Goal: Task Accomplishment & Management: Complete application form

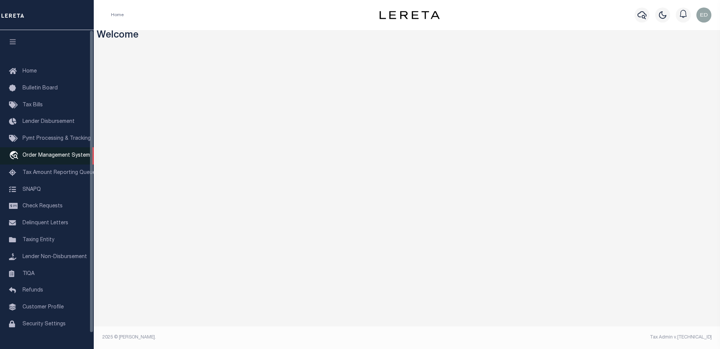
click at [44, 155] on span "Order Management System" at bounding box center [57, 155] width 68 height 5
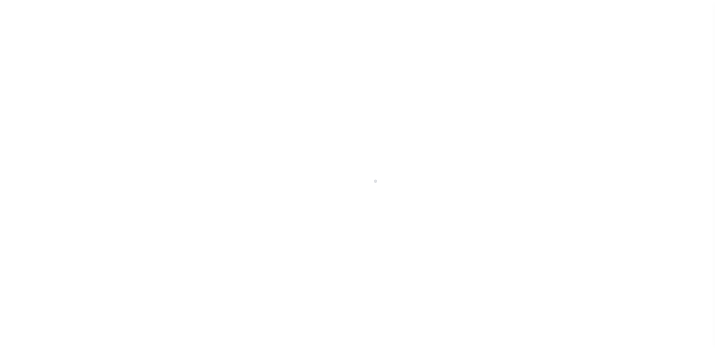
scroll to position [17, 0]
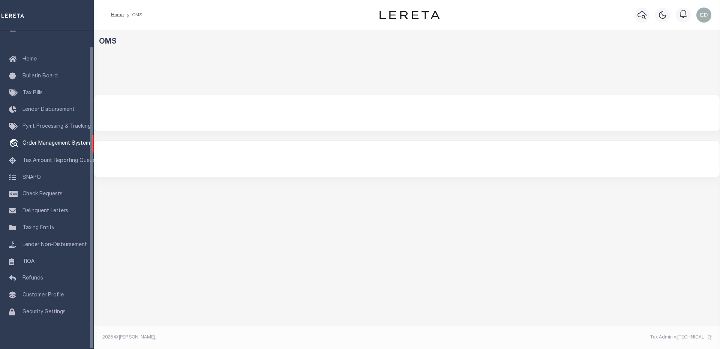
select select "200"
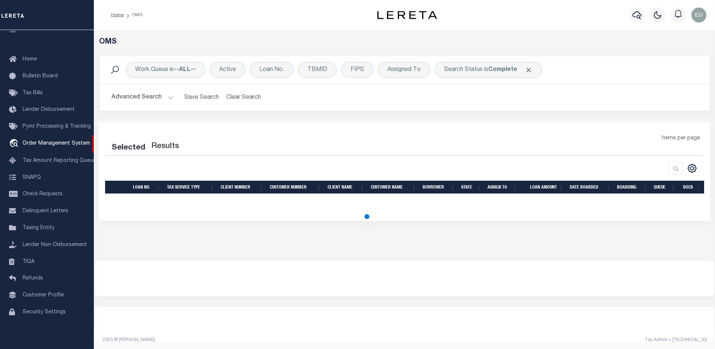
select select "200"
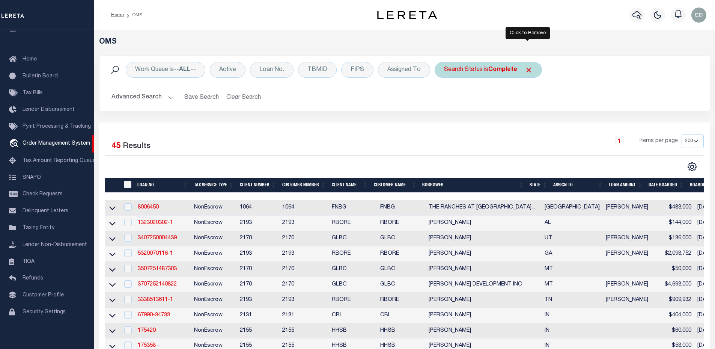
click at [525, 69] on span "Click to Remove" at bounding box center [528, 70] width 8 height 8
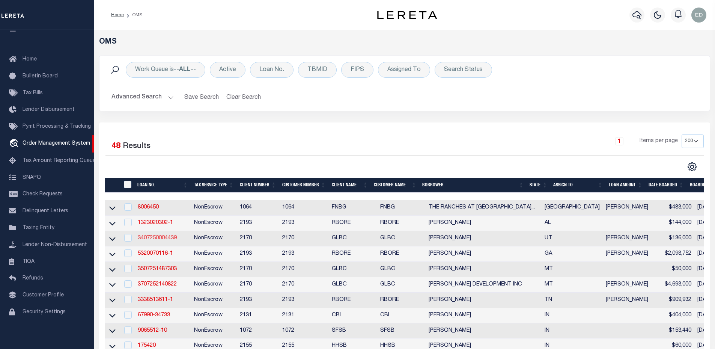
click at [158, 237] on link "3407250004439" at bounding box center [157, 237] width 39 height 5
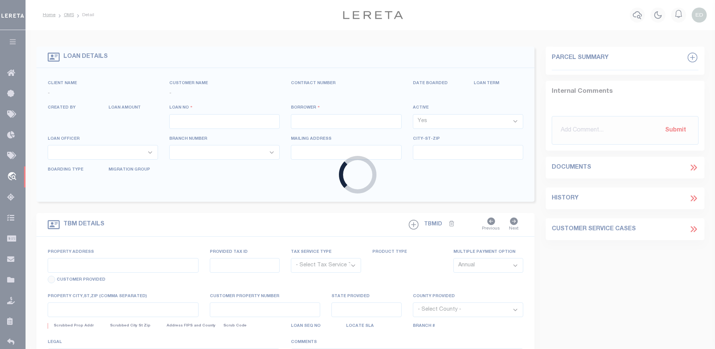
type input "3407250004439"
type input "[PERSON_NAME]"
select select
type input "322 S 1675 E"
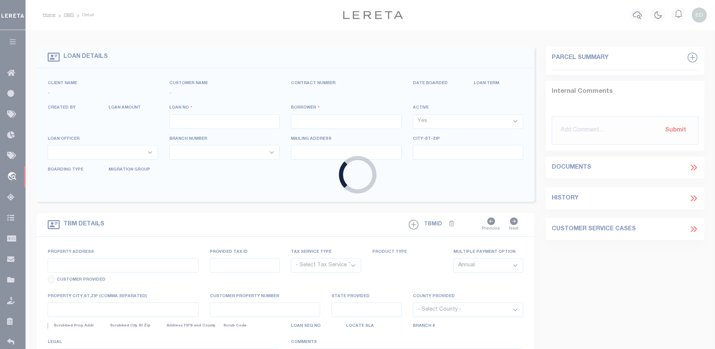
type input "SPRINGVILLE UT 84663-2746"
type input "[DATE]"
select select "20"
select select "NonEscrow"
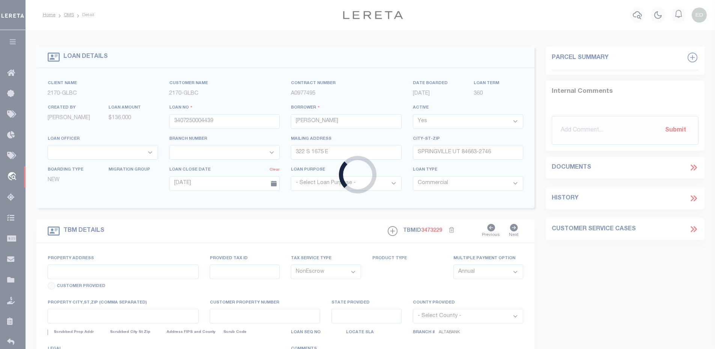
select select "5655"
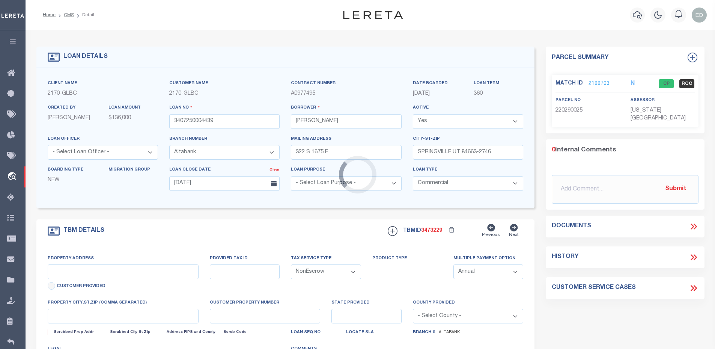
type input "715 E 500 S"
type input "[PHONE_NUMBER]"
select select
type input "PROVO UT 84606-5050"
type input "UT"
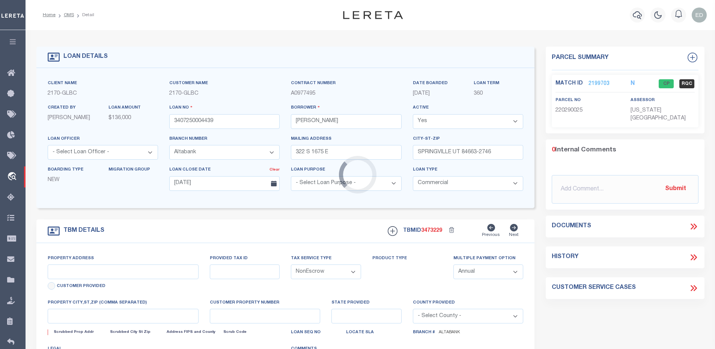
type textarea "LARGE LEGAL"
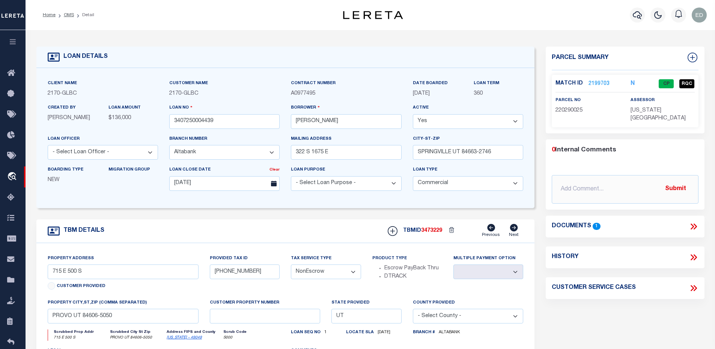
type input "49875"
type input "[PERSON_NAME]'S SEW RIGHT LLC"
select select "False"
select select
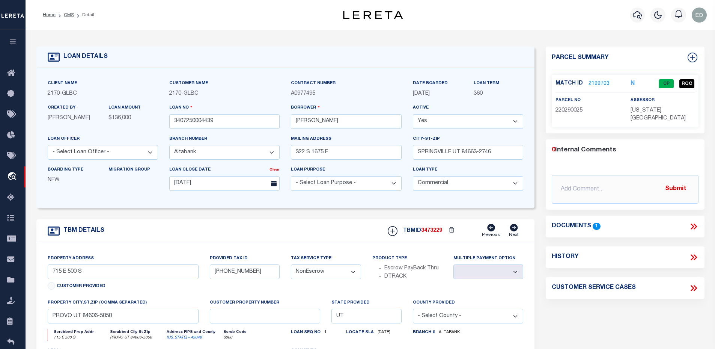
select select
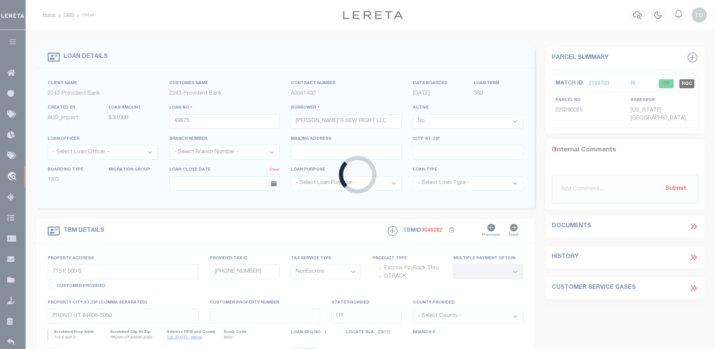
select select "5389"
type input "1925 [GEOGRAPHIC_DATA]"
type input "03610 00031"
select select
type input "[GEOGRAPHIC_DATA]"
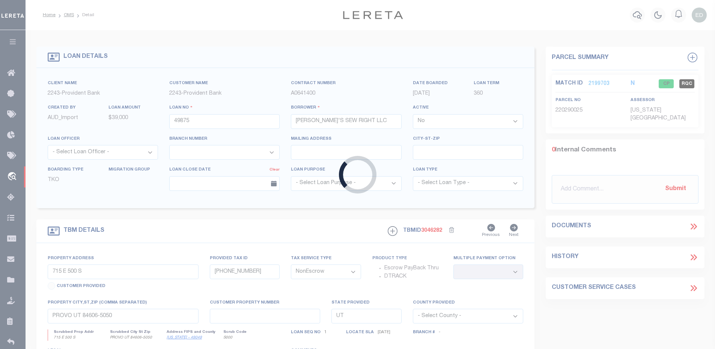
type input "NJ"
select select
type textarea "Liability subject to parcel provided"
select select "16114"
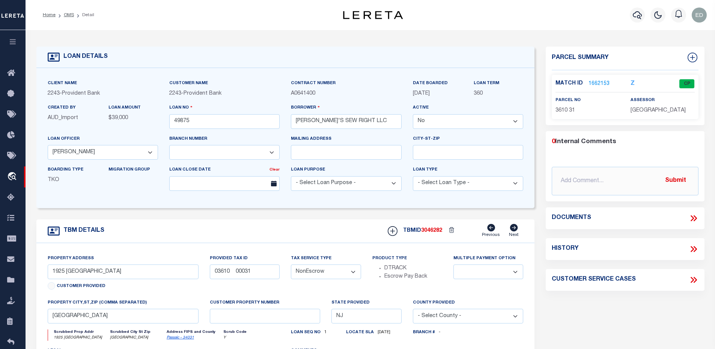
click at [599, 81] on link "1662153" at bounding box center [598, 84] width 21 height 8
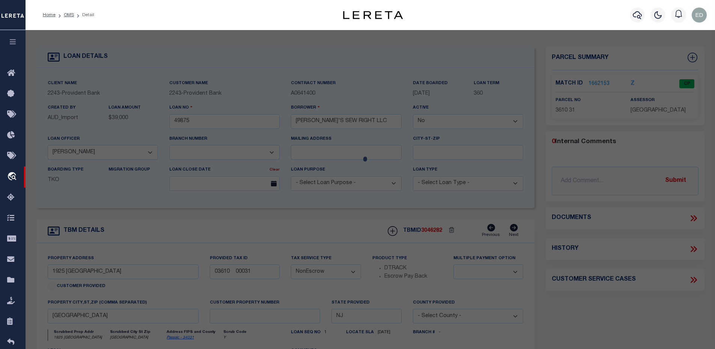
checkbox input "false"
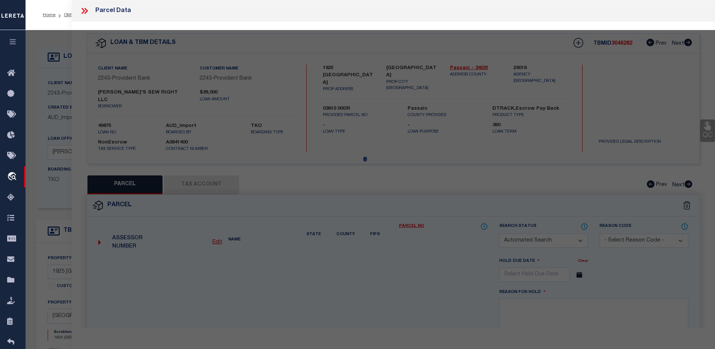
select select "CP"
type input "BEYJOUN, [PERSON_NAME]"
select select
type input "1925 GRNWD LK TPKE"
checkbox input "false"
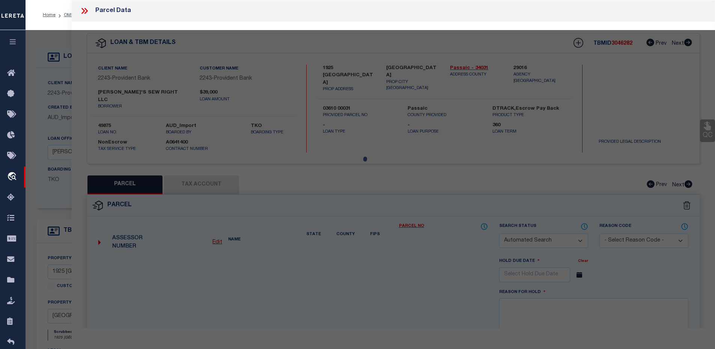
type input "[GEOGRAPHIC_DATA]"
type textarea "Acreage: 0.5776"
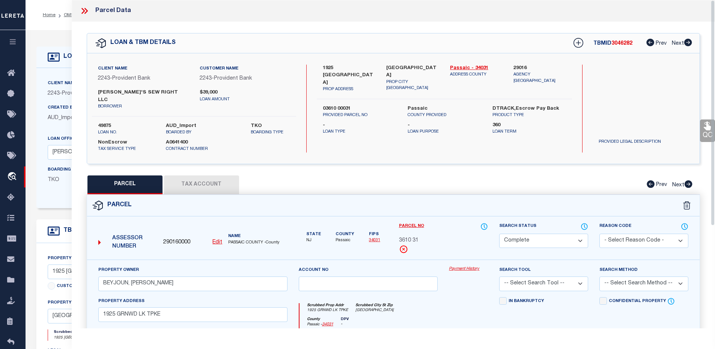
click at [184, 176] on button "Tax Account" at bounding box center [201, 184] width 75 height 19
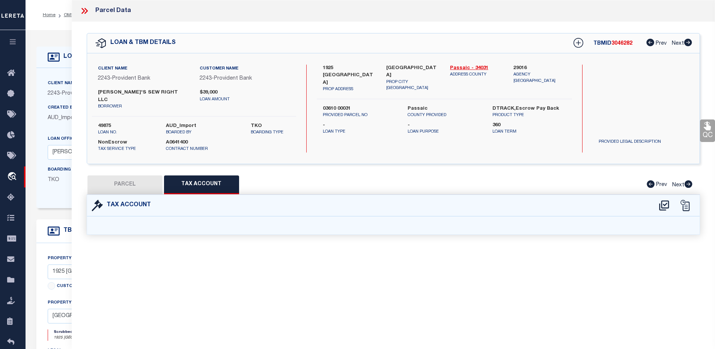
select select "100"
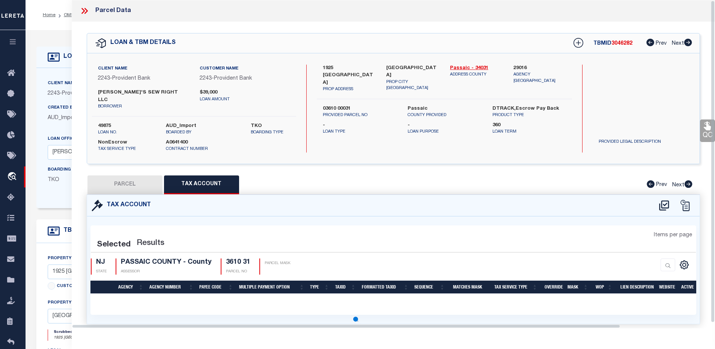
scroll to position [0, 0]
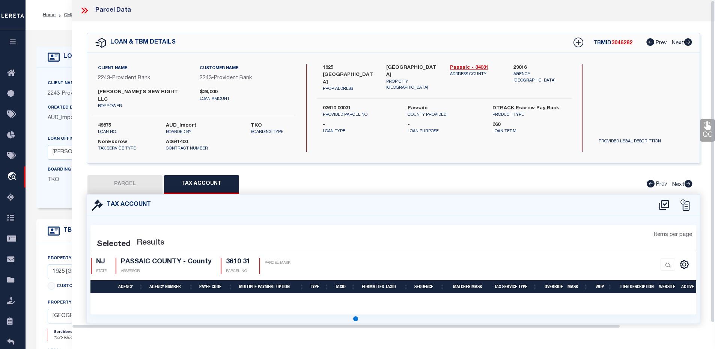
select select "100"
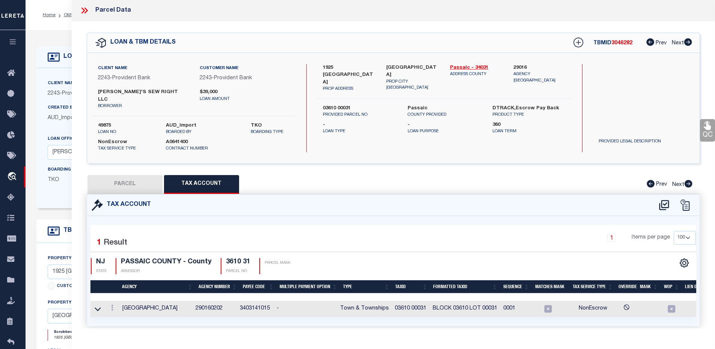
scroll to position [14, 0]
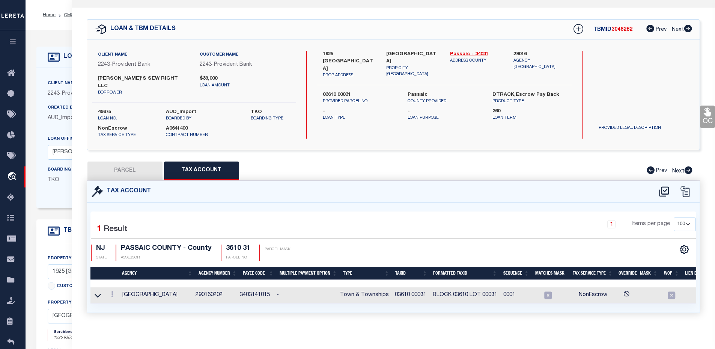
click at [57, 196] on div "Boarding Type TKO Migration Group" at bounding box center [103, 180] width 122 height 31
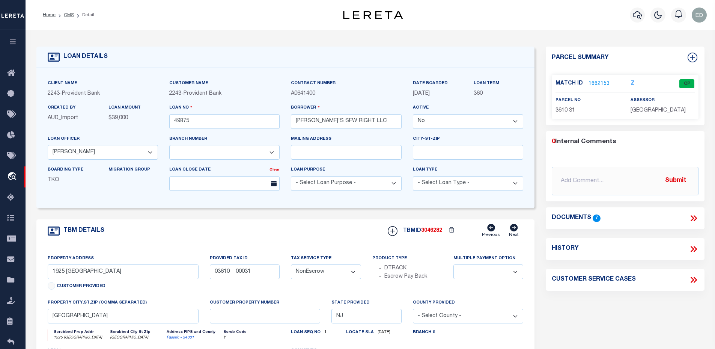
scroll to position [113, 0]
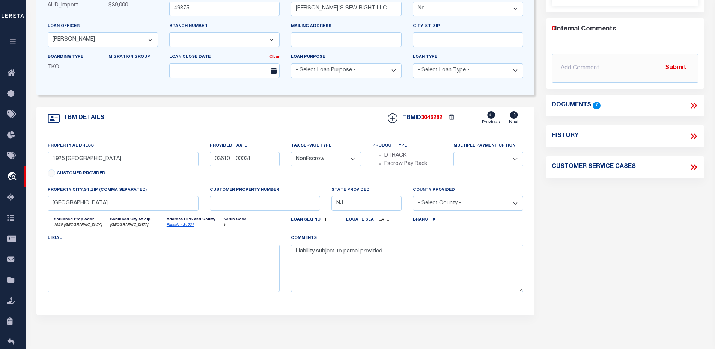
type input "49882"
select select "True"
select select "16117"
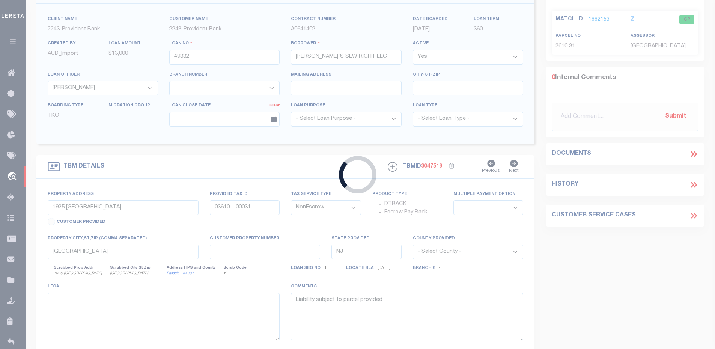
type input "1925 [GEOGRAPHIC_DATA]"
select select
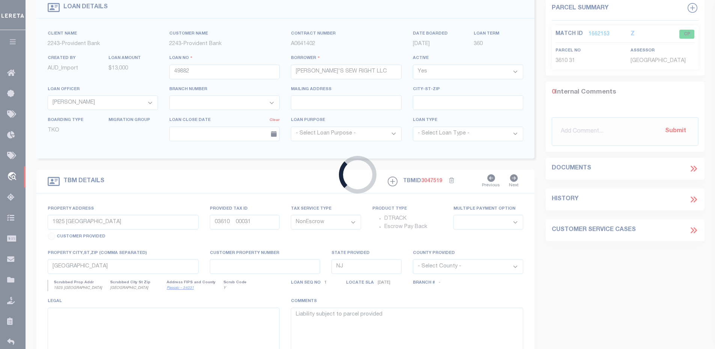
select select "16117"
select select "5389"
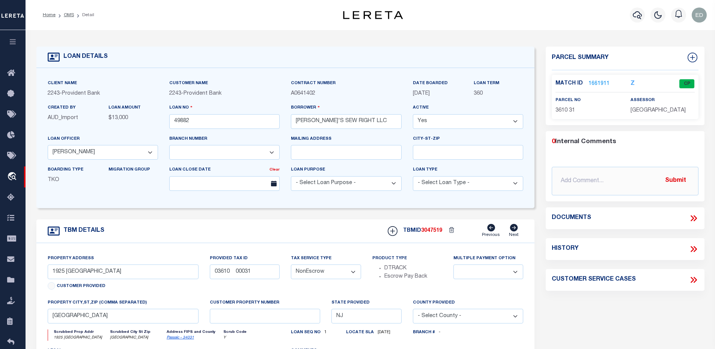
click at [591, 83] on link "1661911" at bounding box center [598, 84] width 21 height 8
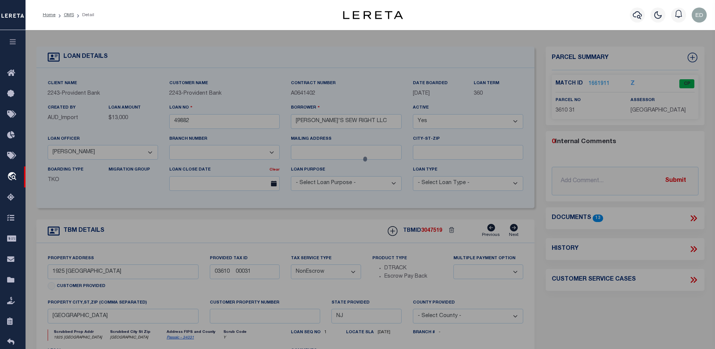
select select "AS"
checkbox input "false"
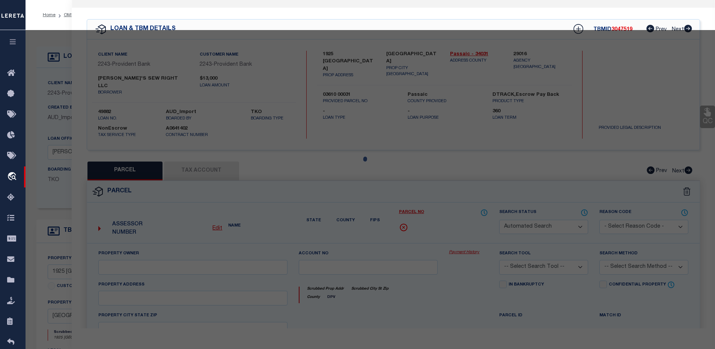
select select "CP"
type input "BEYJOUN, [PERSON_NAME]"
select select
type input "1925 GRNWD LK TPKE"
checkbox input "false"
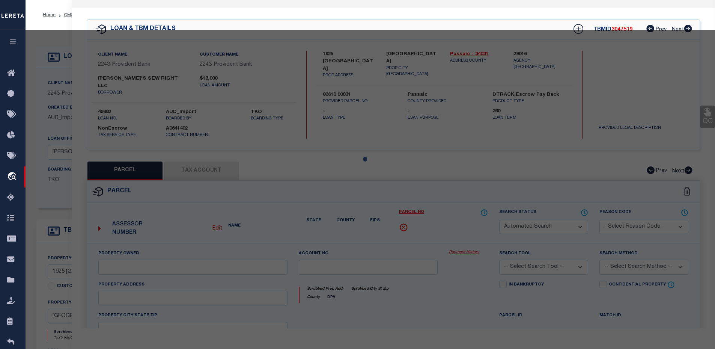
type input "[GEOGRAPHIC_DATA]"
type textarea "Acreage: 0.5776"
type textarea "Tax ID Special Project"
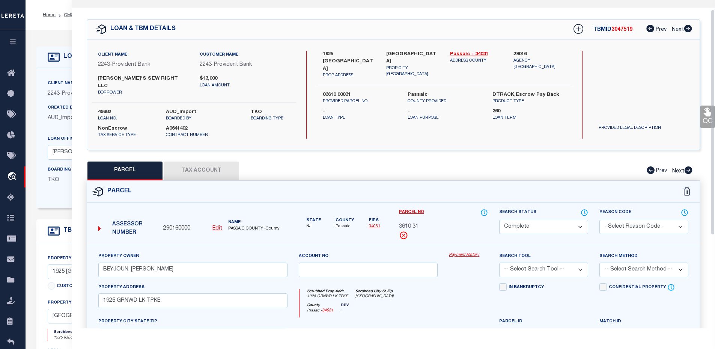
click at [200, 162] on button "Tax Account" at bounding box center [201, 170] width 75 height 19
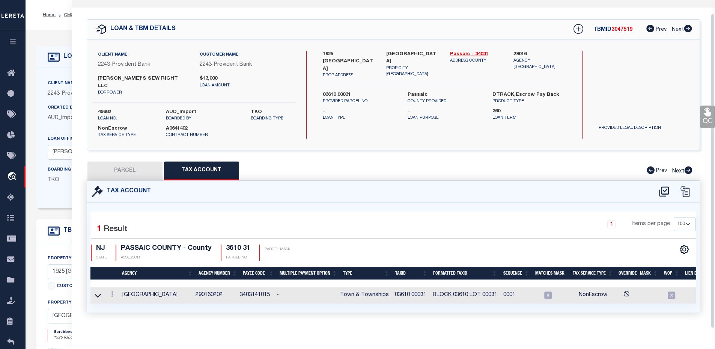
select select "100"
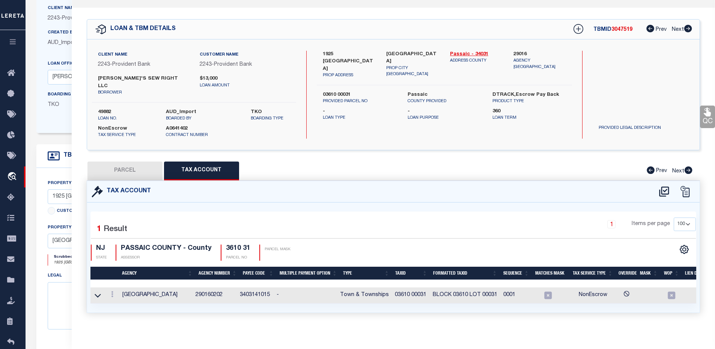
click at [49, 119] on div "Boarding Type TKO Migration Group" at bounding box center [103, 105] width 122 height 31
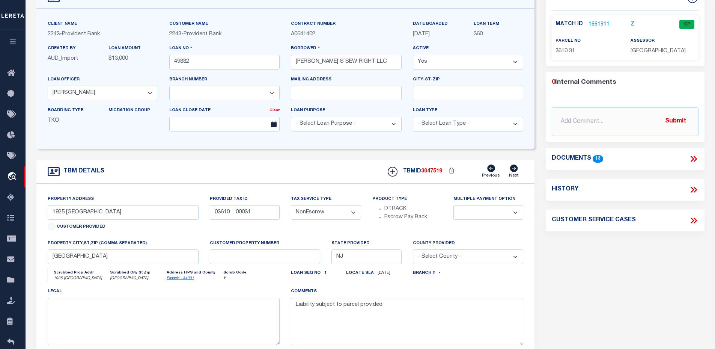
type input "100065856"
type input "[PERSON_NAME], [PERSON_NAME]"
select select
select select "Escrow"
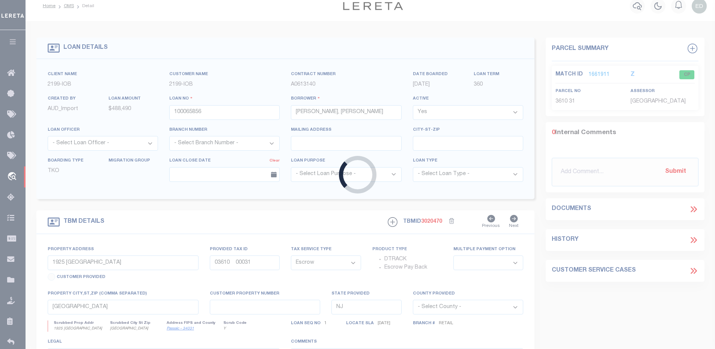
select select "5205"
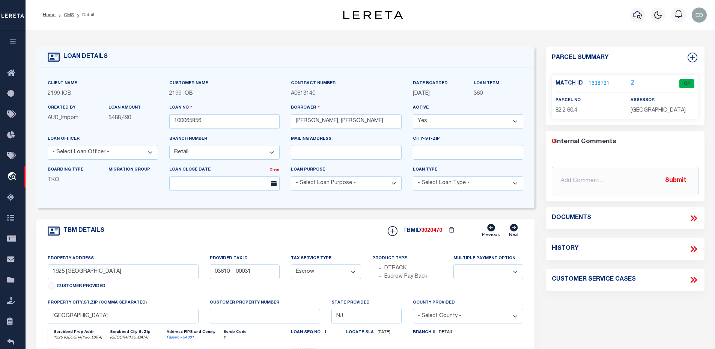
type input "10 [PERSON_NAME][GEOGRAPHIC_DATA]"
select select
type input "[GEOGRAPHIC_DATA] , [US_STATE] , 07045-9609"
select select
type textarea "Block 82.2 Lot 60.4"
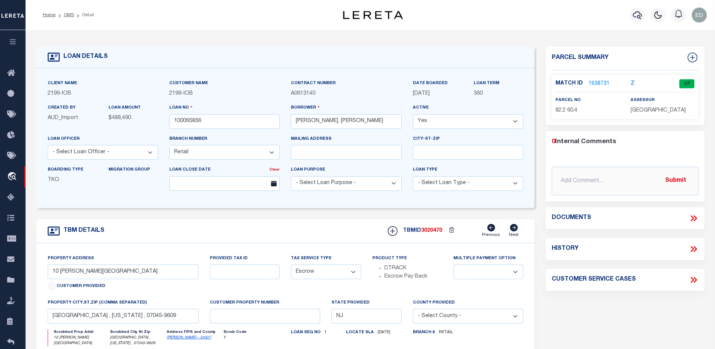
click at [592, 87] on div "Match ID 1638731 Z CP" at bounding box center [624, 85] width 139 height 13
click at [592, 84] on link "1638731" at bounding box center [598, 84] width 21 height 8
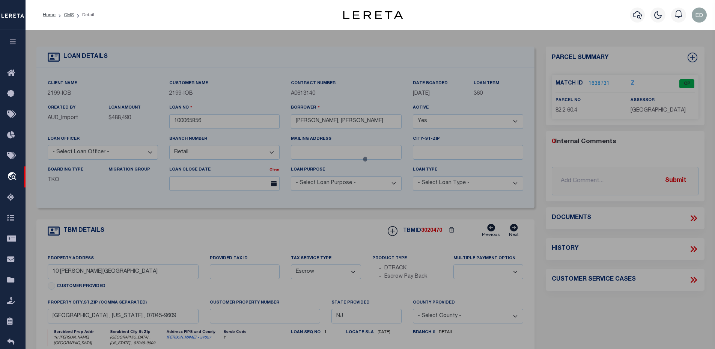
select select "AS"
checkbox input "false"
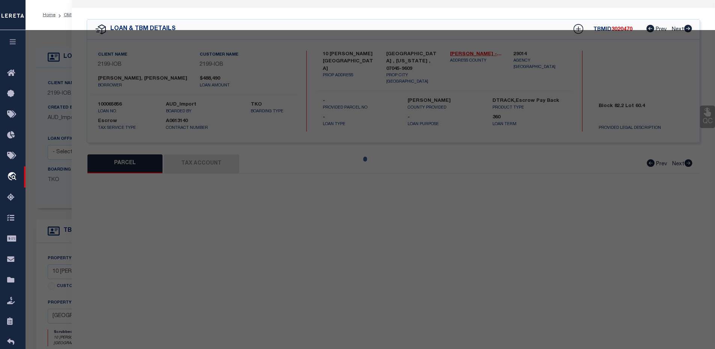
select select "CP"
type input "[PERSON_NAME] & [PERSON_NAME]"
select select
type input "10 [PERSON_NAME][GEOGRAPHIC_DATA]"
checkbox input "false"
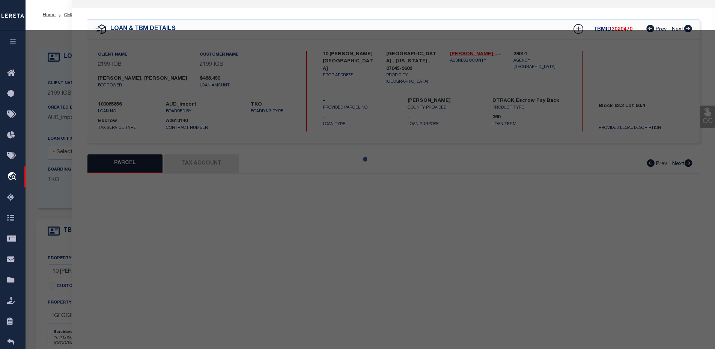
type input "[GEOGRAPHIC_DATA]"
type textarea "Acreage: 0.63"
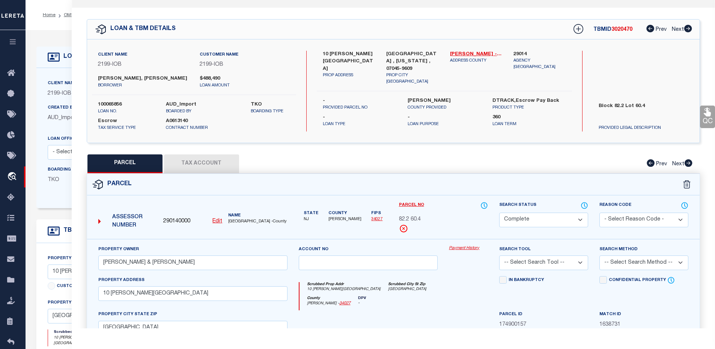
click at [191, 162] on button "Tax Account" at bounding box center [201, 163] width 75 height 19
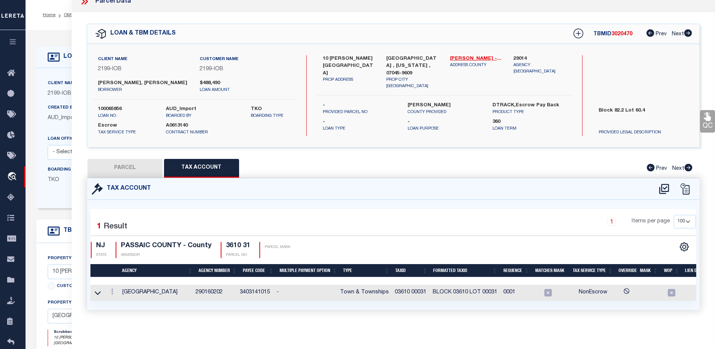
select select "100"
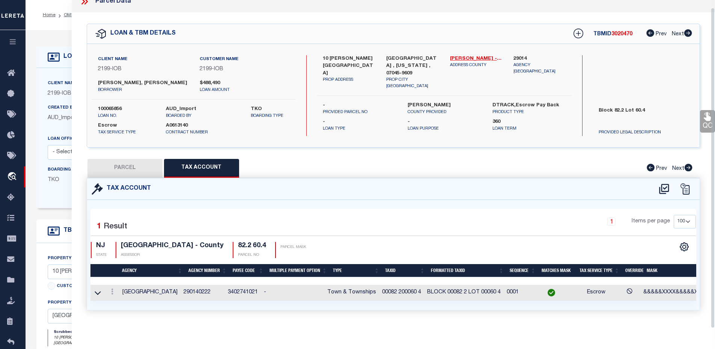
scroll to position [14, 0]
drag, startPoint x: 431, startPoint y: 288, endPoint x: 504, endPoint y: 284, distance: 72.5
click at [503, 284] on td "BLOCK 00082 2 LOT 00060 4" at bounding box center [464, 292] width 80 height 16
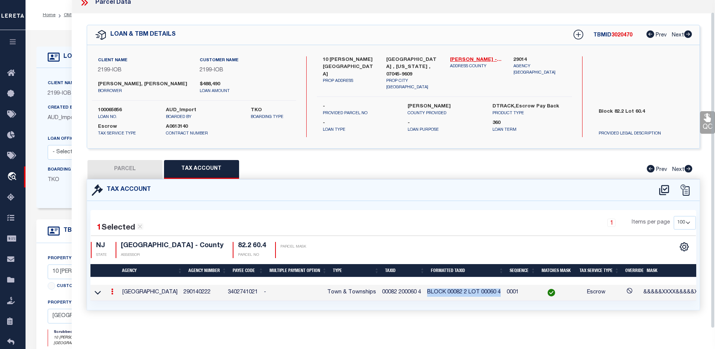
scroll to position [12, 0]
type input "444010983"
type input "MGM Construction & Renovations LLC"
select select
select select "10"
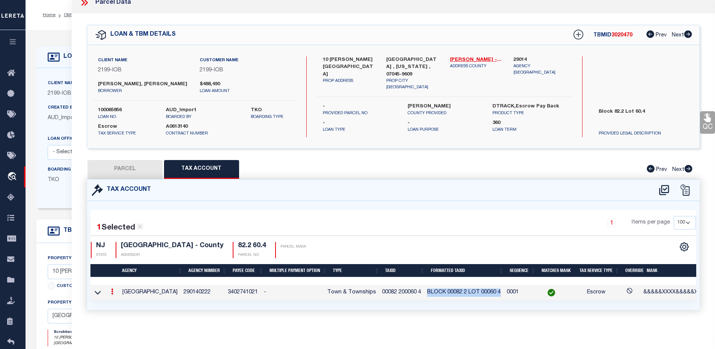
select select "NonEscrow"
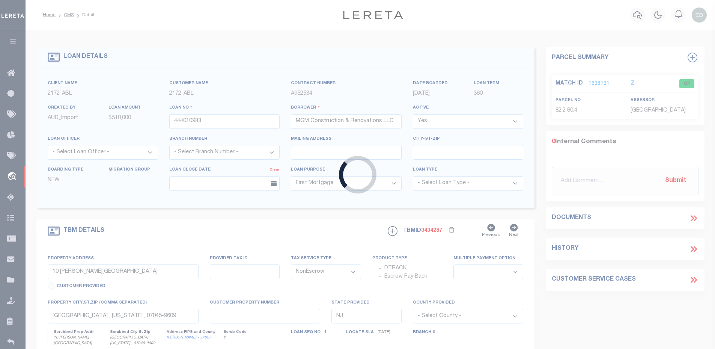
type input "[STREET_ADDRESS]"
type input "1912-70221-0000-00006-0001"
select select
type input "Hopatcong [GEOGRAPHIC_DATA] 07849"
select select
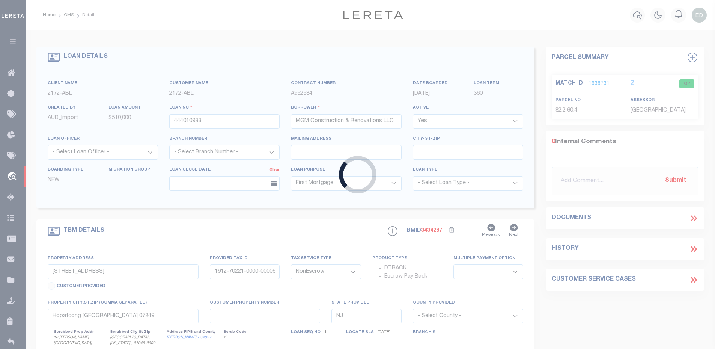
type textarea "Block 6.01 Lot 70221"
select select "4593"
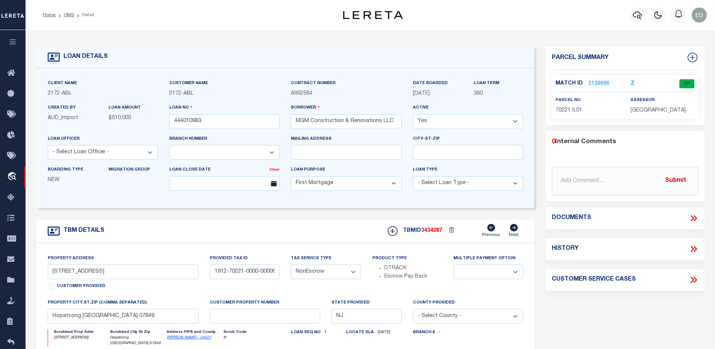
click at [586, 86] on div "Match ID 2139696" at bounding box center [587, 84] width 64 height 8
click at [596, 82] on link "2139696" at bounding box center [598, 84] width 21 height 8
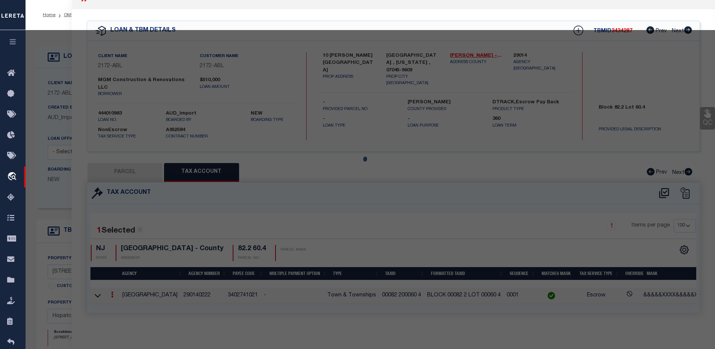
select select "AS"
checkbox input "false"
select select "CP"
type input "MGM CONSTRUCTION & RENOVATIONS LLC"
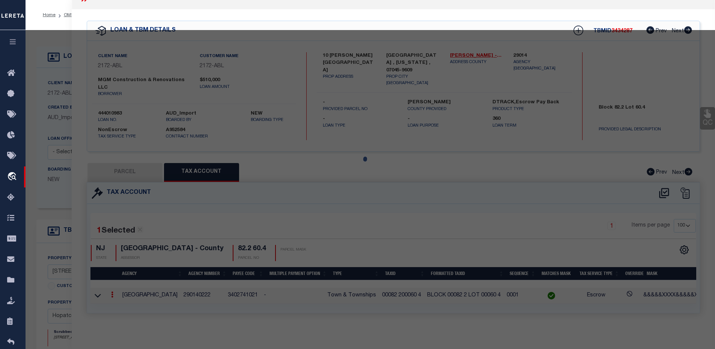
type input "00985000"
select select "AGW"
select select "ADD"
type input "[STREET_ADDRESS]"
type input "Hopatcong [GEOGRAPHIC_DATA] 07843"
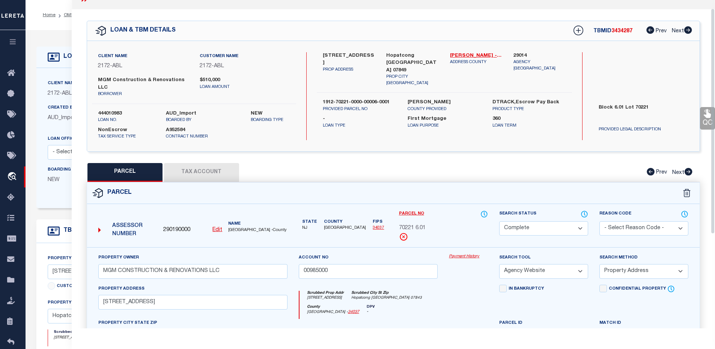
click at [186, 164] on button "Tax Account" at bounding box center [201, 172] width 75 height 19
select select "100"
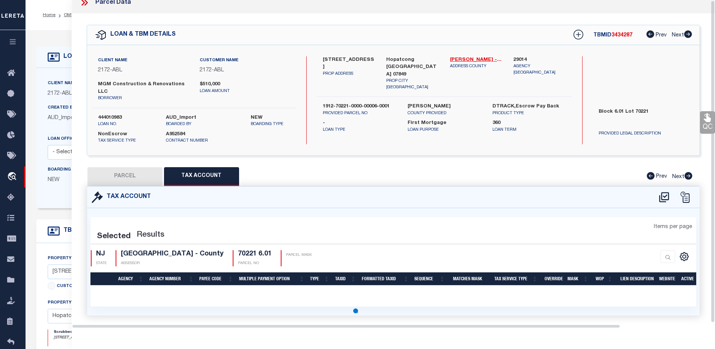
select select "100"
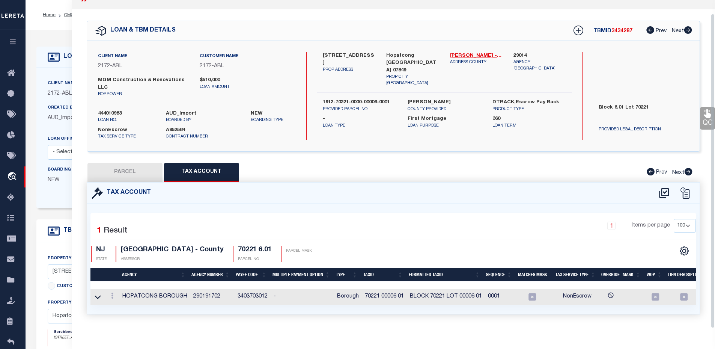
scroll to position [14, 0]
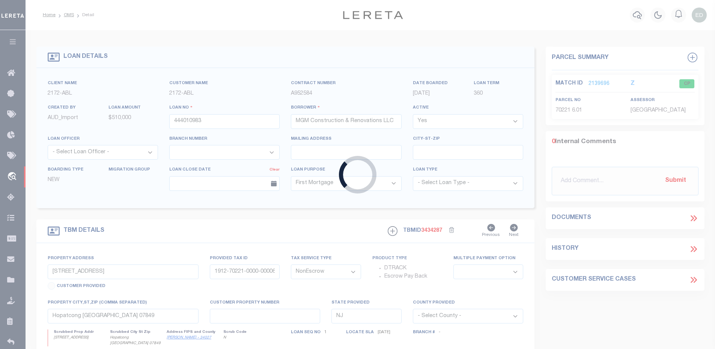
type input "444006620"
type input "JMTC Real Estate LLC"
select select "False"
type input "[STREET_ADDRESS]"
select select
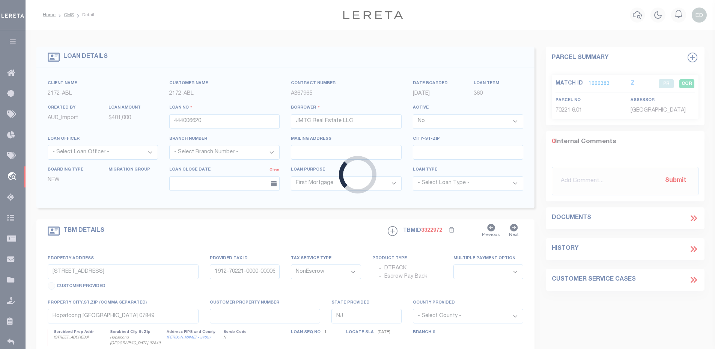
type input "Hopatcong [GEOGRAPHIC_DATA] 07843"
select select
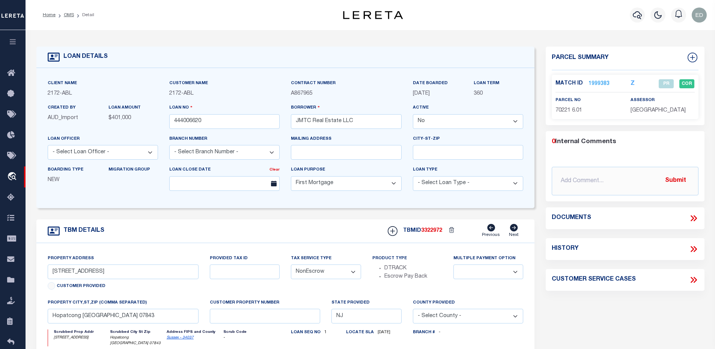
click at [596, 83] on link "1999383" at bounding box center [598, 84] width 21 height 8
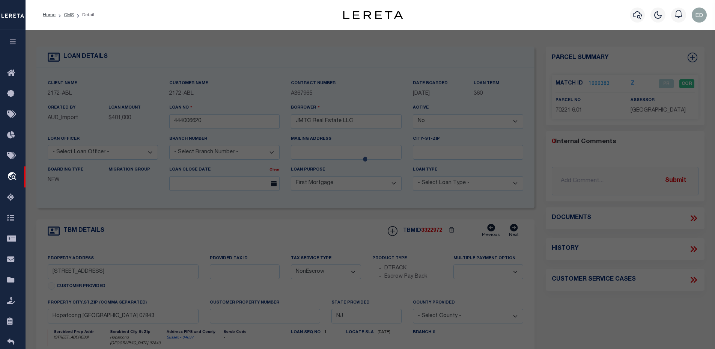
select select "AS"
select select
checkbox input "false"
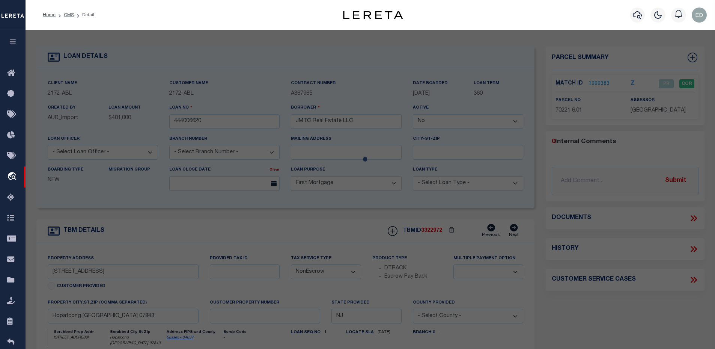
select select "PR"
type input "MGM CONSTRUCTION & RENOVATIONS LLC"
type input "00985000"
select select
type input "[STREET_ADDRESS]"
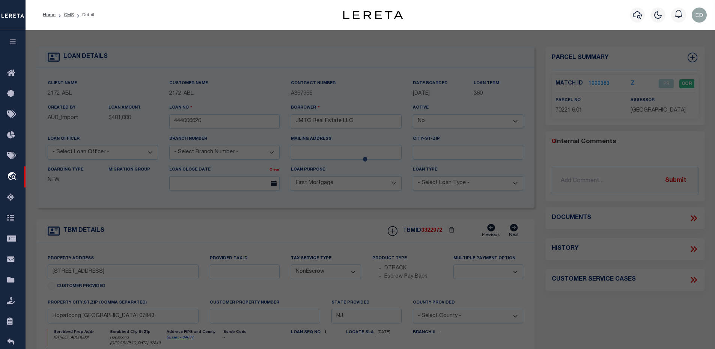
type input "Hopatcong [GEOGRAPHIC_DATA] 07843"
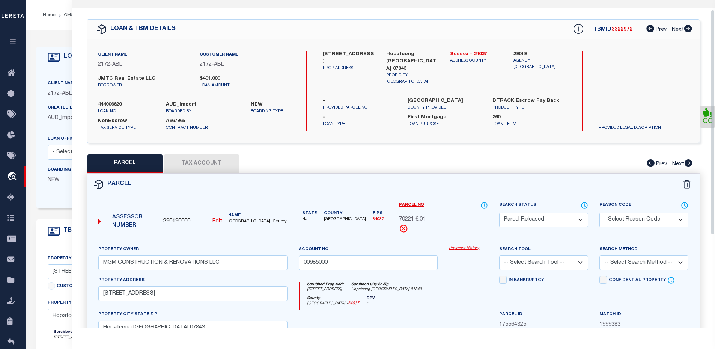
click at [185, 161] on button "Tax Account" at bounding box center [201, 163] width 75 height 19
select select "100"
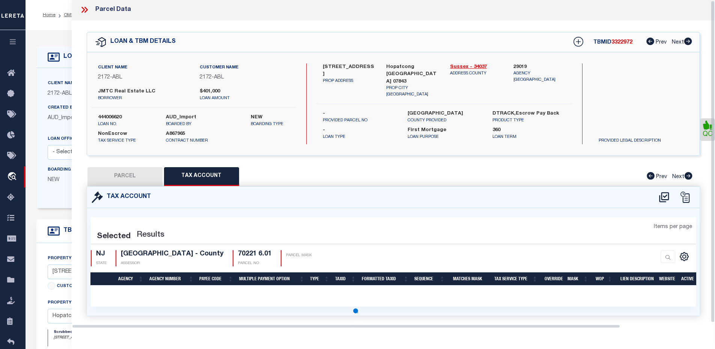
scroll to position [14, 0]
select select "100"
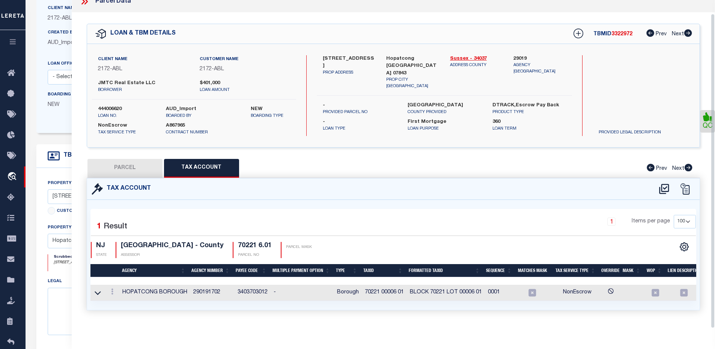
scroll to position [113, 0]
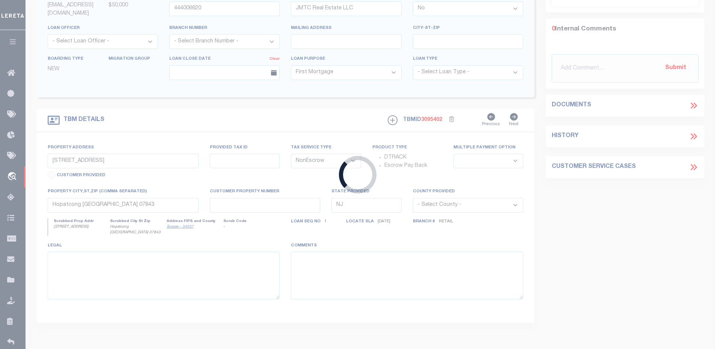
type input "0580008581"
type input "[PERSON_NAME]"
select select "True"
select select
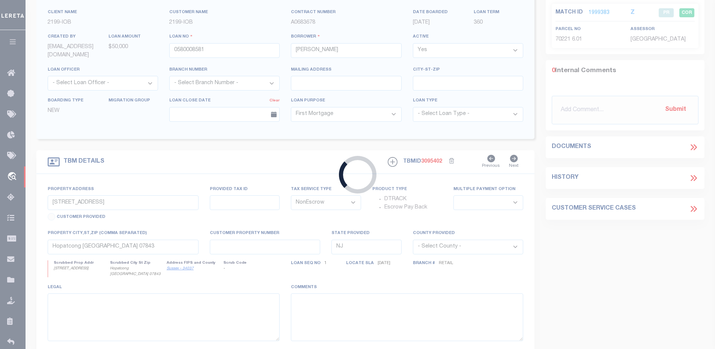
type input "[STREET_ADDRESS]"
type input "BLOCK #-39 LOT #-12 Q-C047"
select select
type input "[GEOGRAPHIC_DATA] 07856"
select select
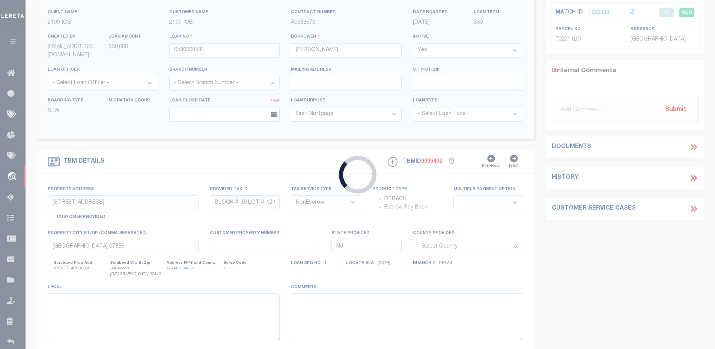
type textarea "BLOCK #-39 LOT #-12 Q-C047"
select select "5205"
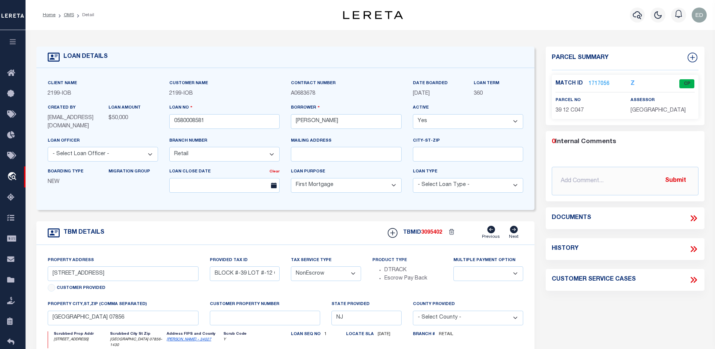
click at [594, 84] on link "1717056" at bounding box center [598, 84] width 21 height 8
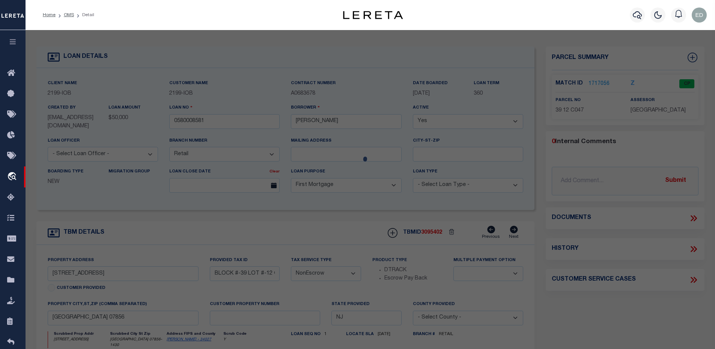
select select "AS"
checkbox input "false"
select select "CP"
type input "[PERSON_NAME]"
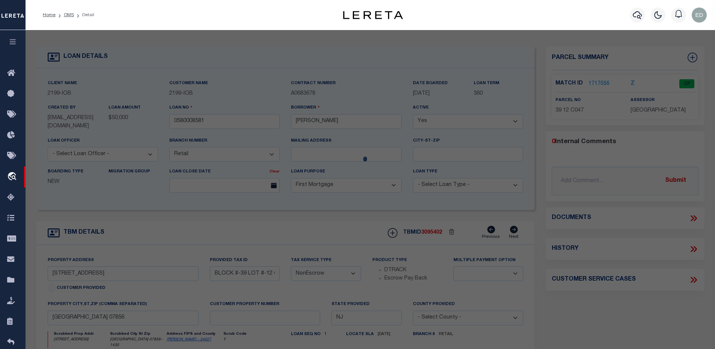
select select
type input "[STREET_ADDRESS]"
checkbox input "false"
type input "MT [GEOGRAPHIC_DATA] [GEOGRAPHIC_DATA] 07856"
type textarea "BLOCK: 39 LOT: 12 QUAL: C047"
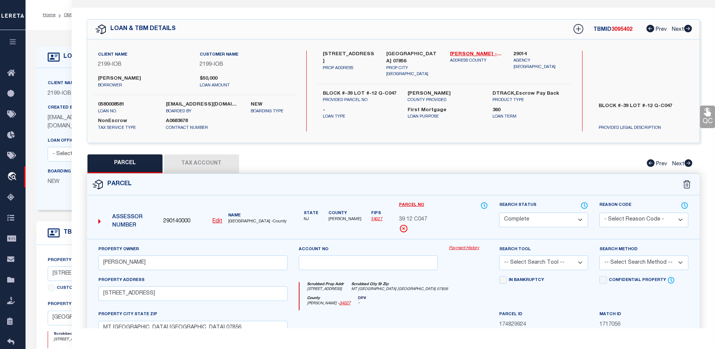
click at [210, 167] on button "Tax Account" at bounding box center [201, 163] width 75 height 19
select select "100"
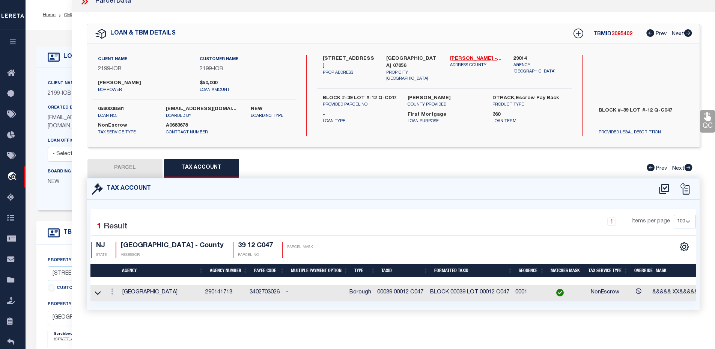
scroll to position [38, 0]
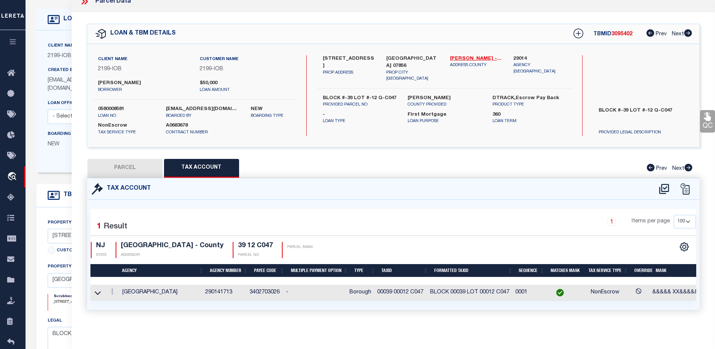
type input "36644"
type input "COIN OP LAUNDRY SYSTEMS INC"
select select
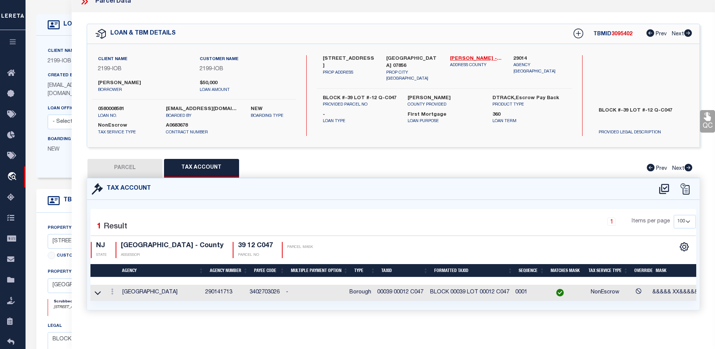
select select "16114"
select select "5389"
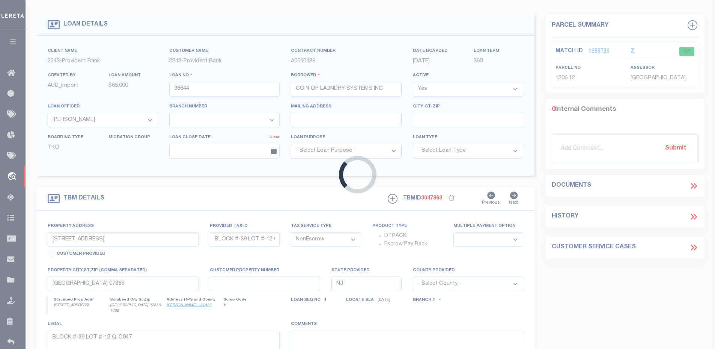
type input "[STREET_ADDRESS]"
type input "01206 00012"
select select
type input "[GEOGRAPHIC_DATA]"
select select
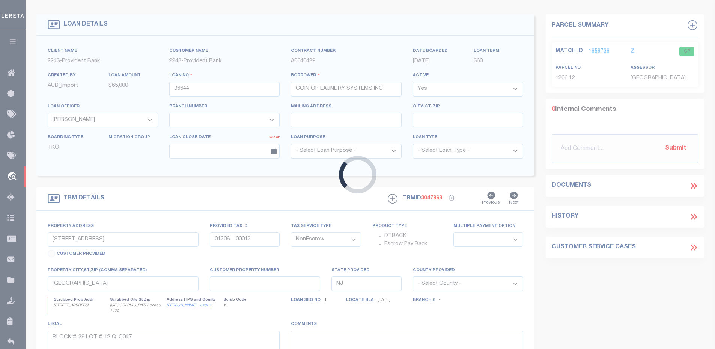
type textarea "Liability subject to parcel provided"
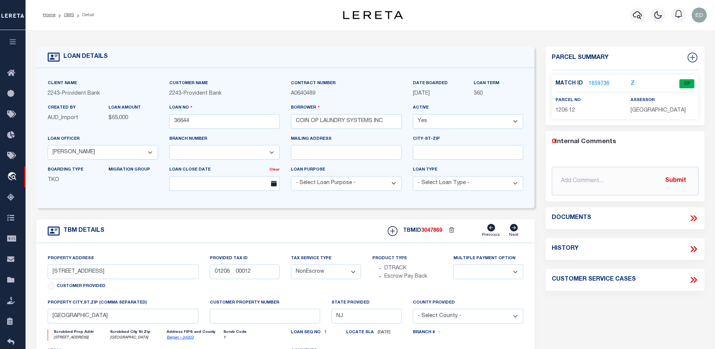
click at [600, 82] on link "1659736" at bounding box center [598, 84] width 21 height 8
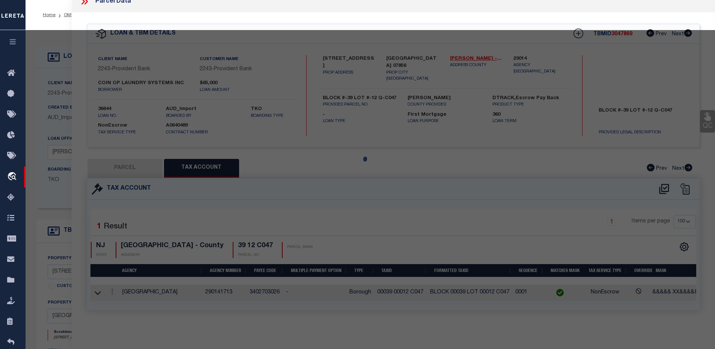
select select "AS"
checkbox input "false"
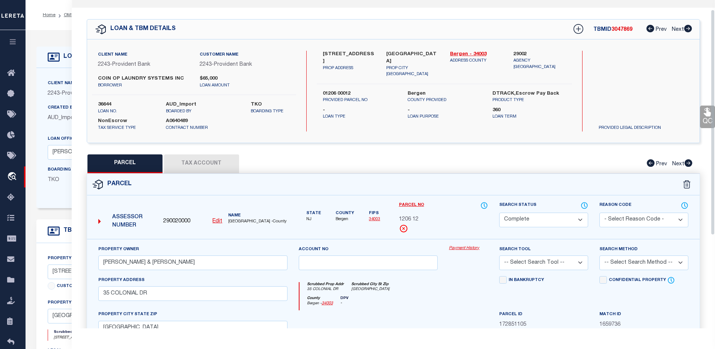
click at [205, 161] on button "Tax Account" at bounding box center [201, 163] width 75 height 19
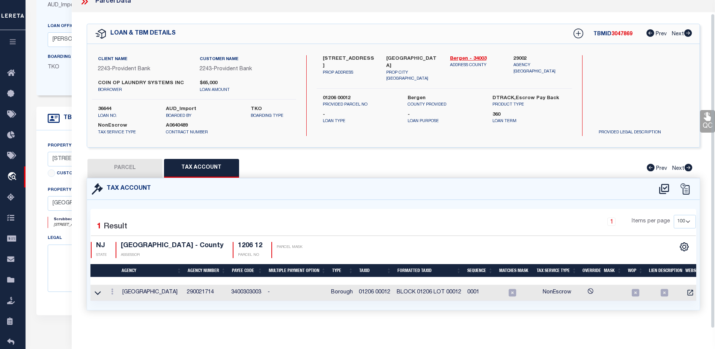
scroll to position [150, 0]
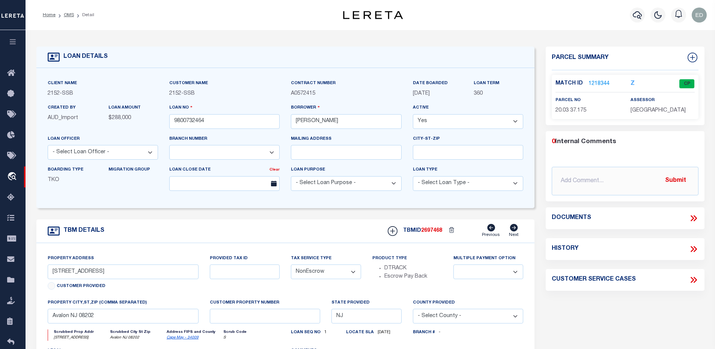
click at [591, 81] on link "1218344" at bounding box center [598, 84] width 21 height 8
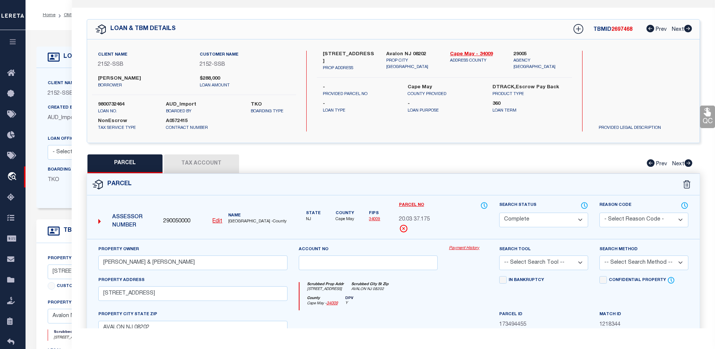
click at [182, 162] on button "Tax Account" at bounding box center [201, 163] width 75 height 19
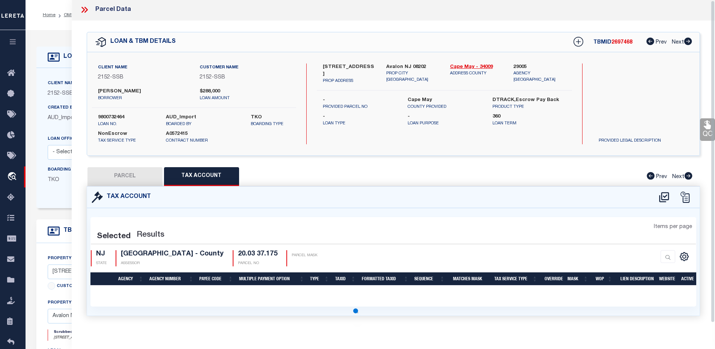
scroll to position [14, 0]
